Goal: Information Seeking & Learning: Check status

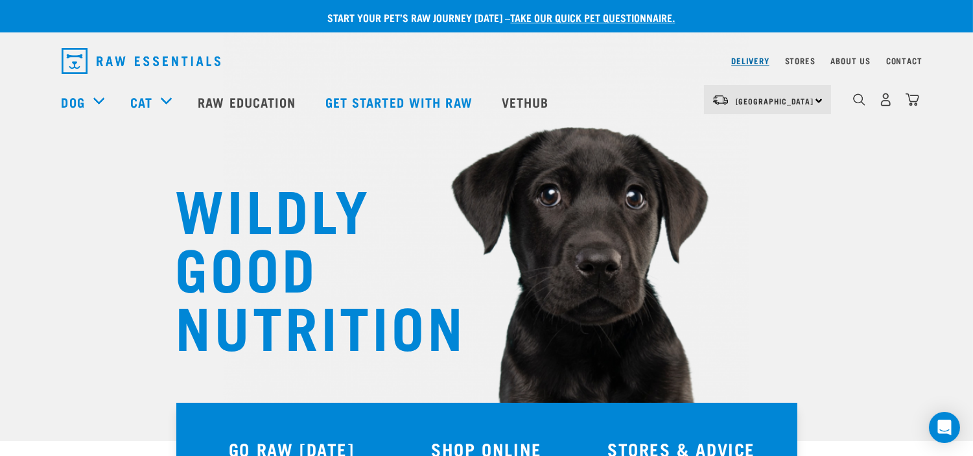
click at [754, 59] on link "Delivery" at bounding box center [750, 60] width 38 height 5
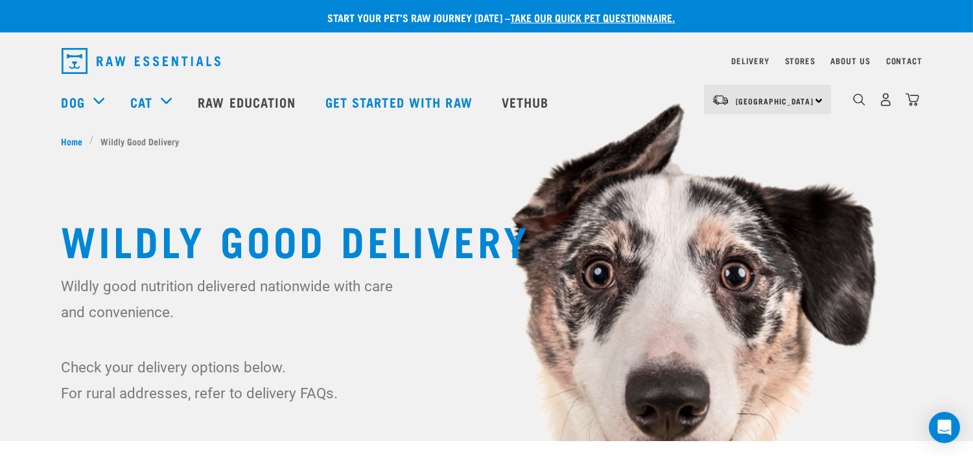
click at [854, 94] on div "dropdown navigation" at bounding box center [859, 100] width 14 height 14
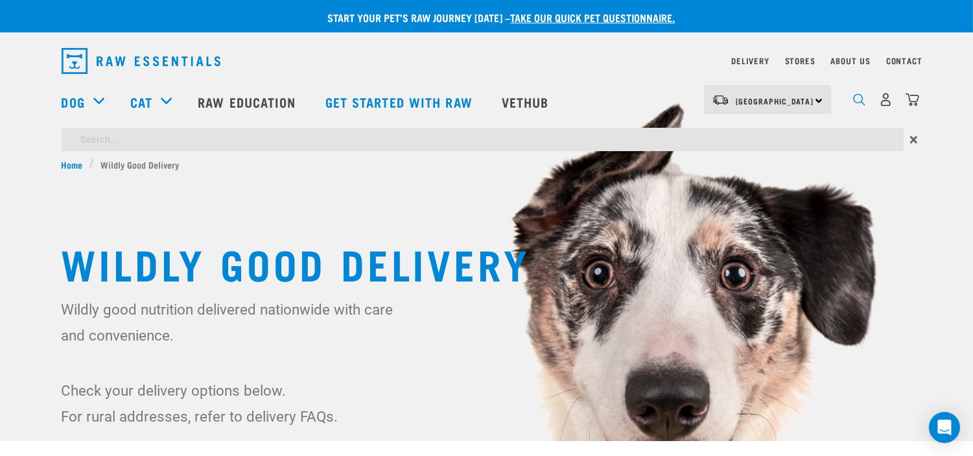
click at [857, 101] on img "dropdown navigation" at bounding box center [859, 99] width 12 height 12
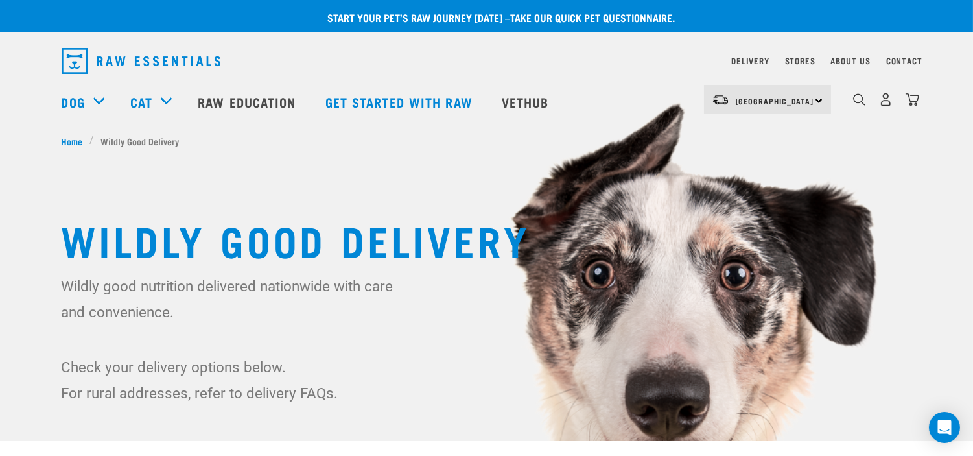
click at [826, 140] on ul "Home Wildly Good Delivery" at bounding box center [487, 141] width 850 height 14
click at [862, 100] on img "dropdown navigation" at bounding box center [859, 99] width 12 height 12
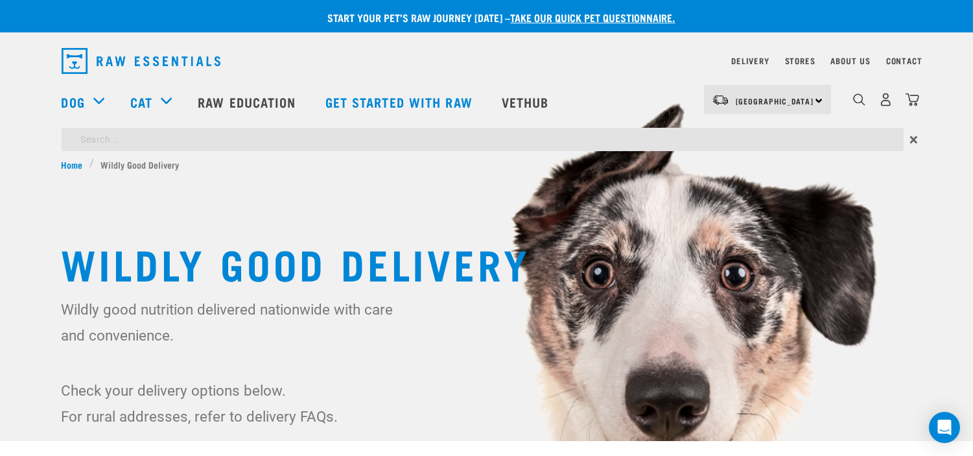
click at [714, 139] on input "search" at bounding box center [483, 139] width 842 height 23
click at [415, 401] on div "Wildly good nutrition delivered nationwide with care and convenience. Check you…" at bounding box center [487, 362] width 850 height 133
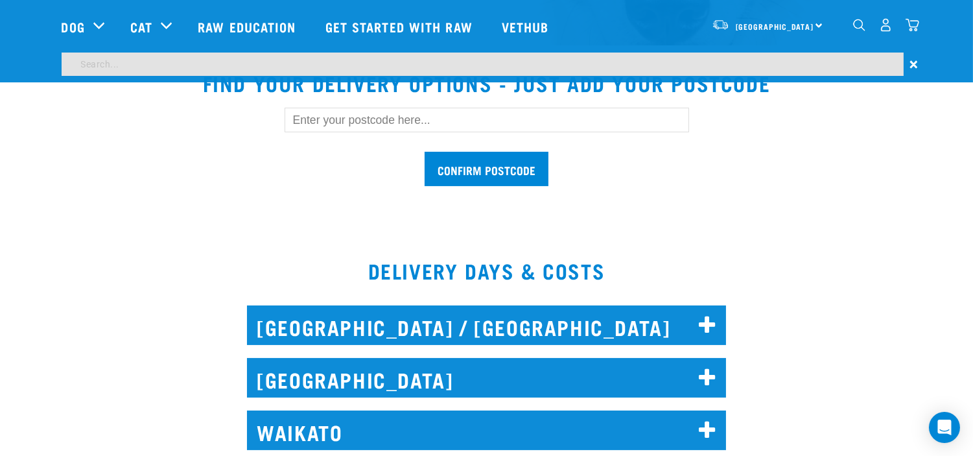
scroll to position [360, 0]
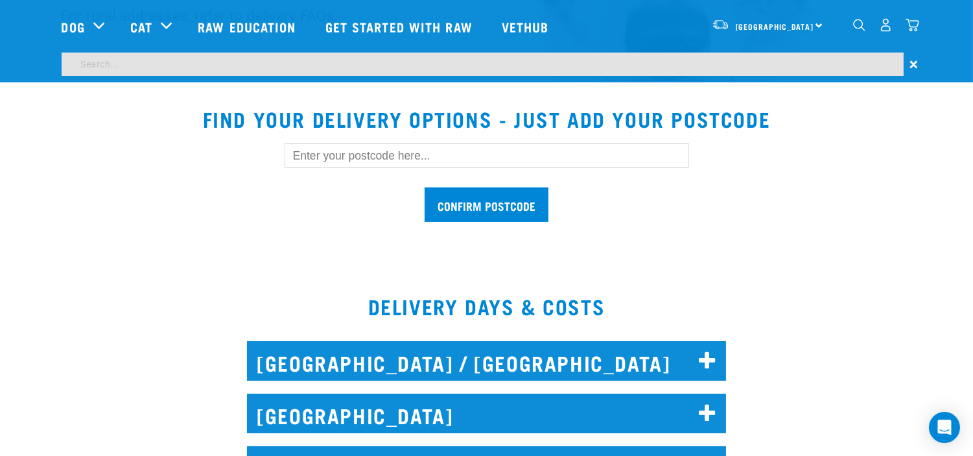
click at [363, 153] on input "text" at bounding box center [487, 155] width 404 height 25
type input "1010"
click at [478, 205] on input "Confirm postcode" at bounding box center [487, 204] width 124 height 34
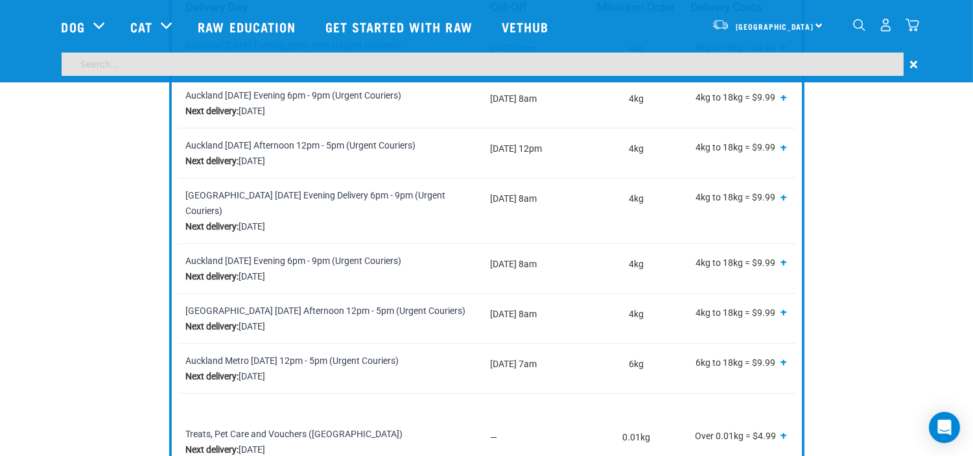
scroll to position [648, 0]
